Goal: Find specific page/section: Find specific page/section

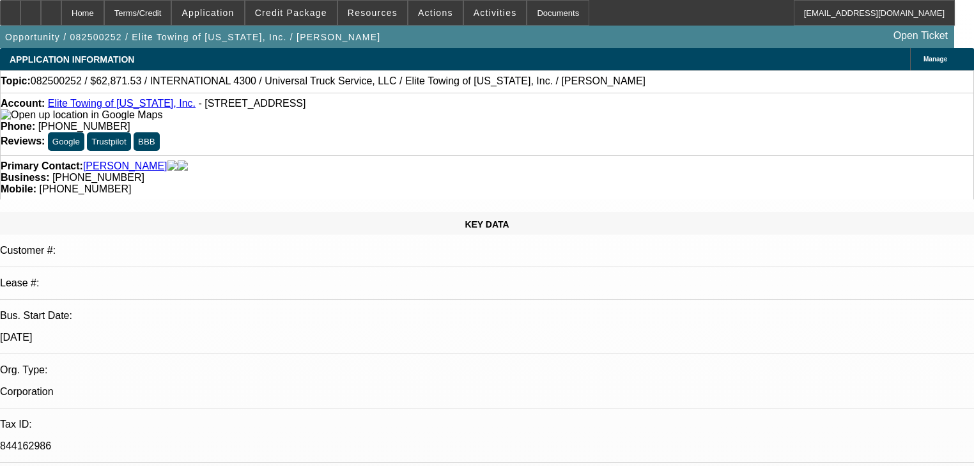
select select "0.1"
select select "0"
select select "6"
select select "0.1"
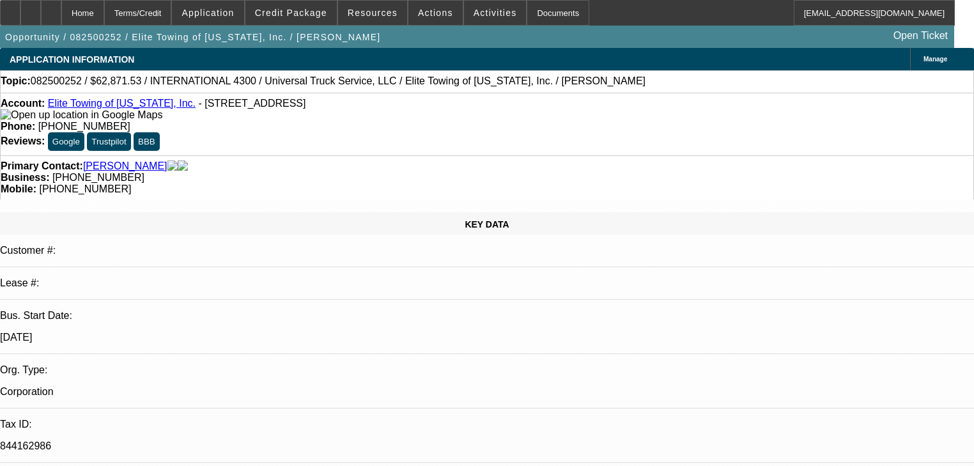
select select "0"
select select "6"
select select "0.1"
select select "0"
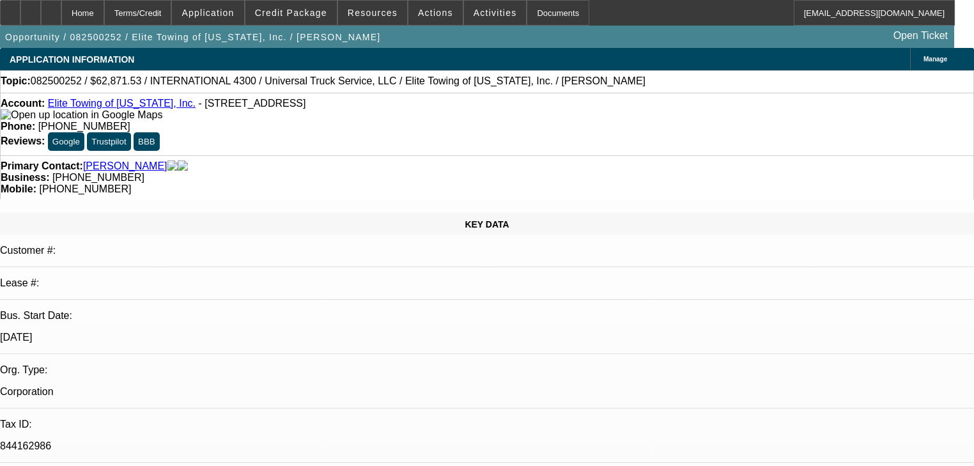
select select "0"
select select "6"
select select "0"
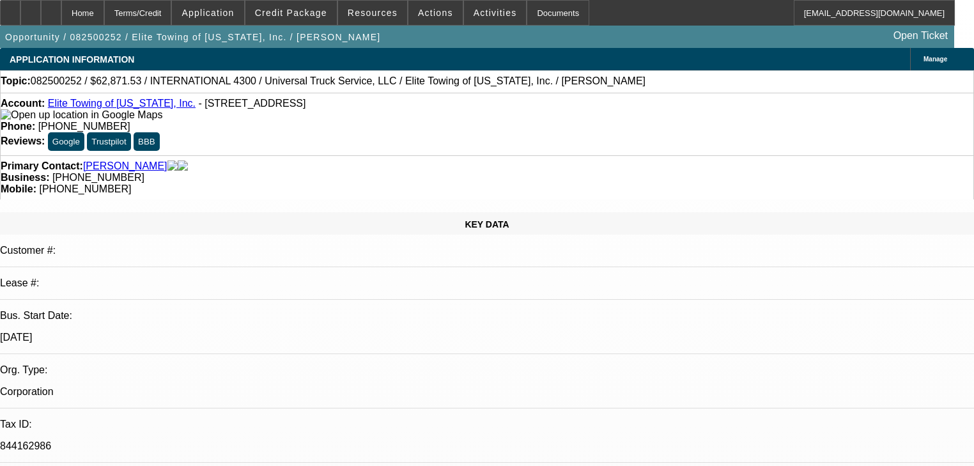
select select "6"
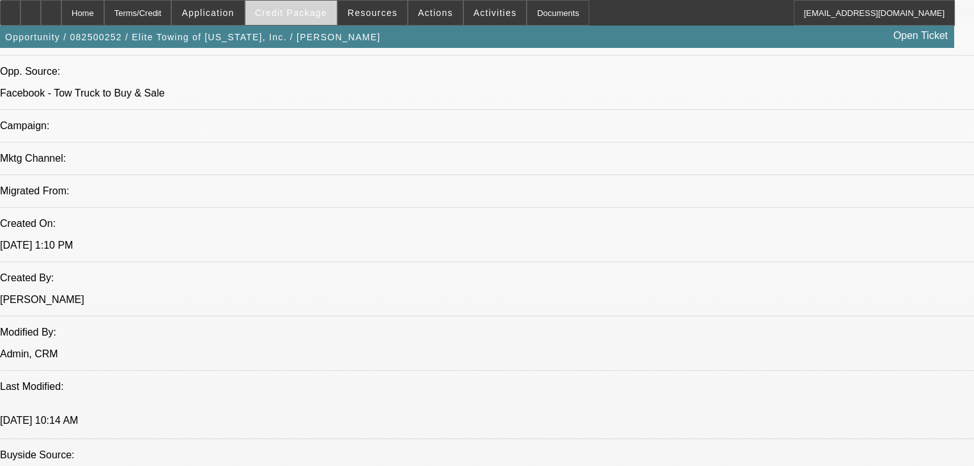
scroll to position [818, 0]
click at [309, 17] on span "Credit Package" at bounding box center [291, 13] width 72 height 10
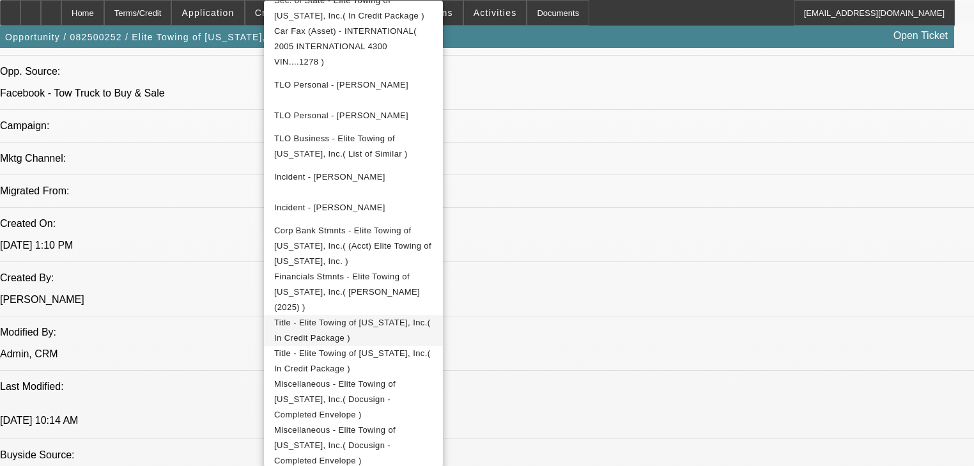
scroll to position [562, 0]
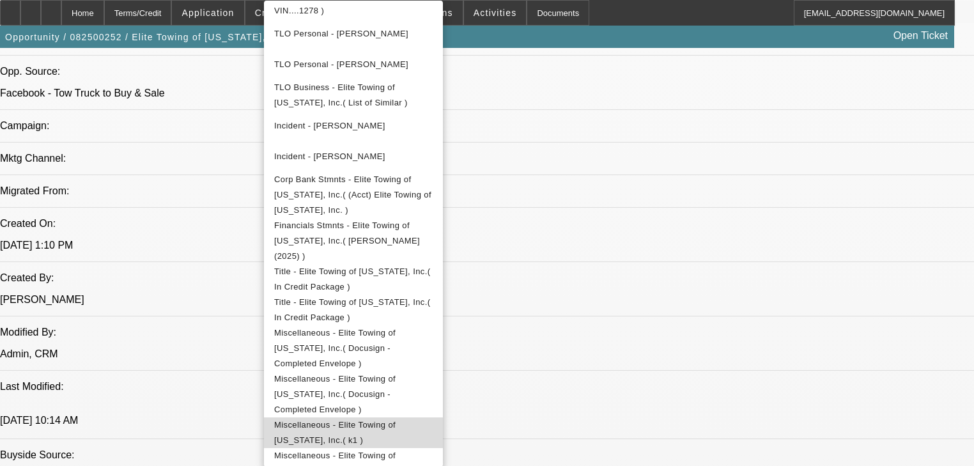
click at [433, 417] on span "Miscellaneous - Elite Towing of [US_STATE], Inc.( k1 )" at bounding box center [353, 432] width 159 height 31
